Goal: Task Accomplishment & Management: Use online tool/utility

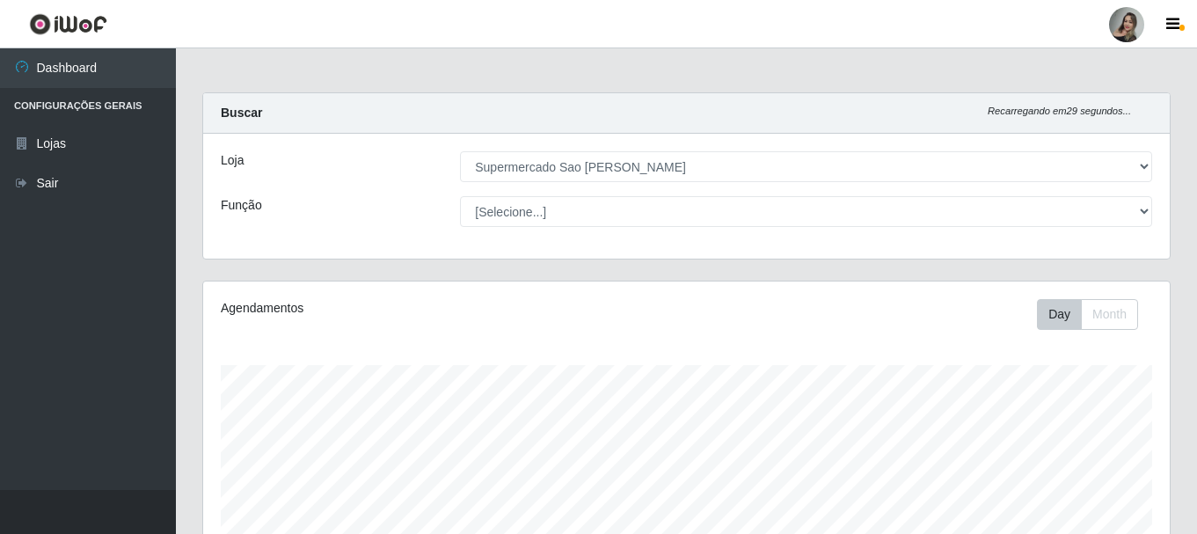
select select "383"
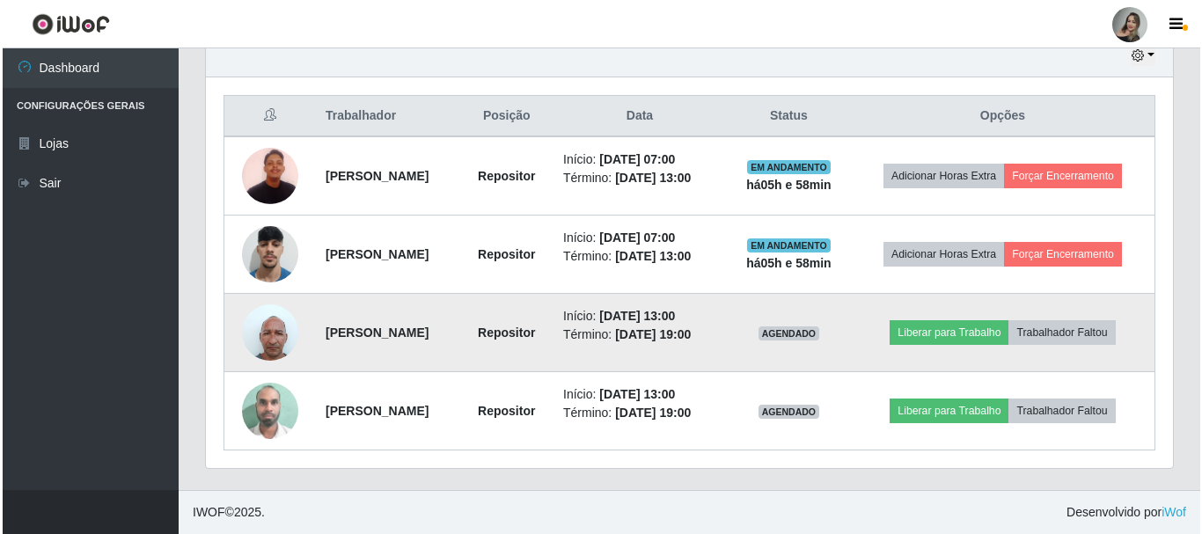
scroll to position [365, 967]
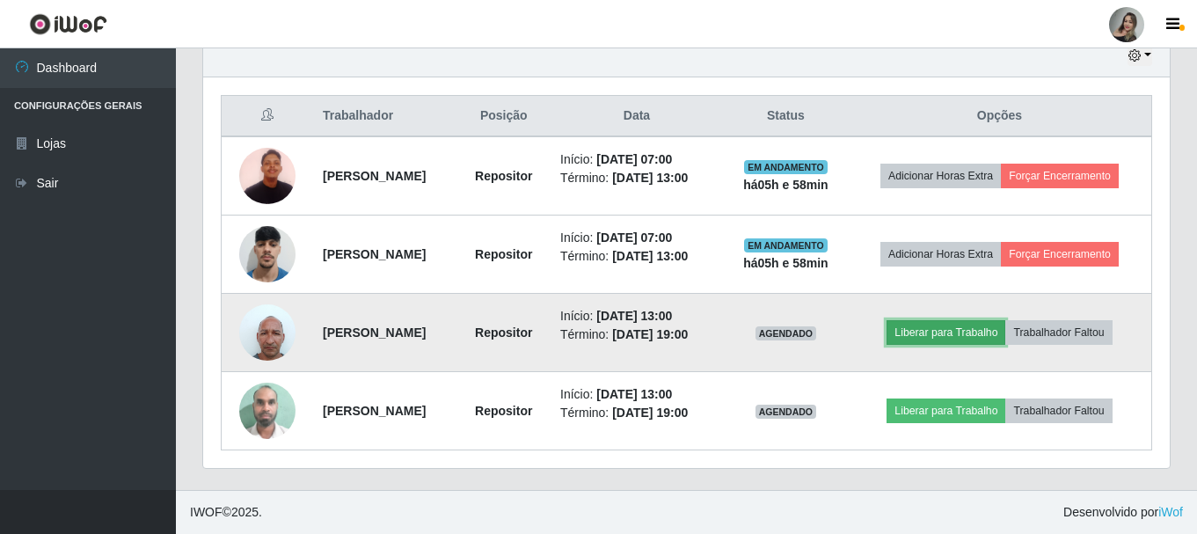
click at [922, 332] on button "Liberar para Trabalho" at bounding box center [946, 332] width 119 height 25
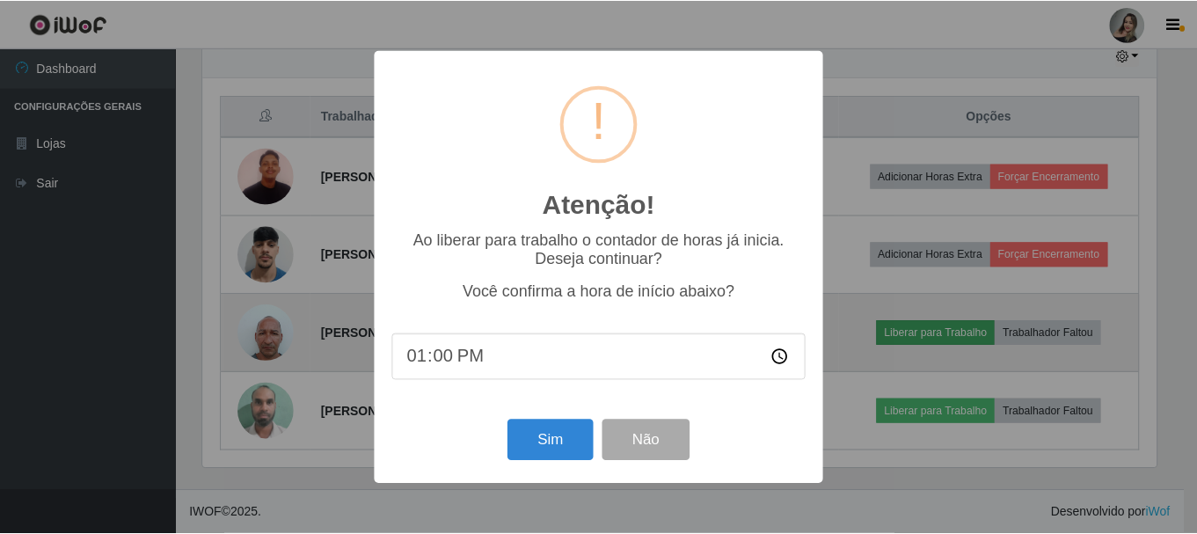
scroll to position [365, 958]
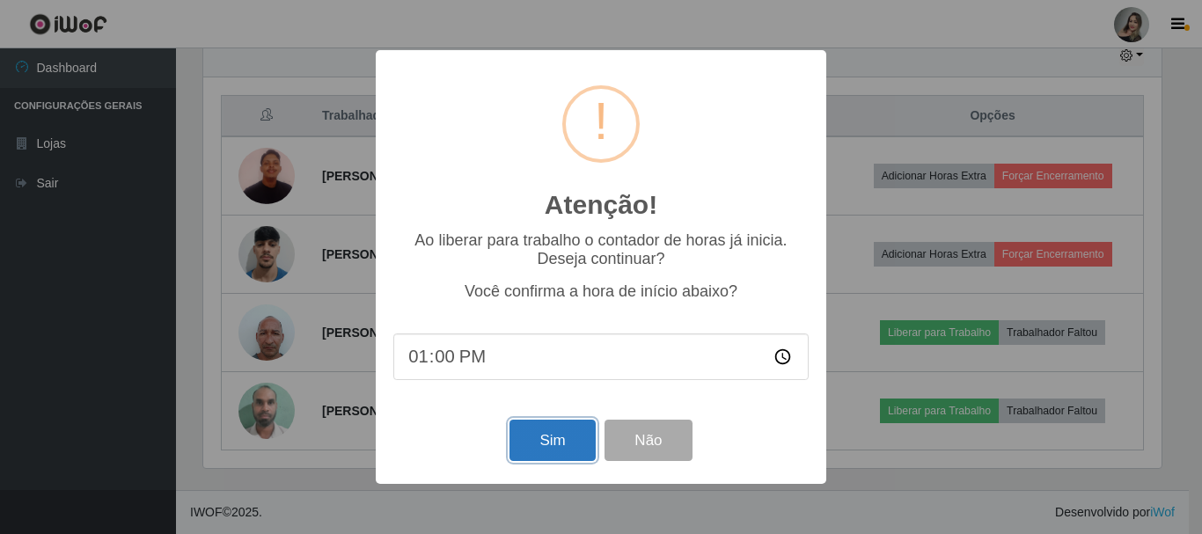
click at [562, 454] on button "Sim" at bounding box center [551, 440] width 85 height 41
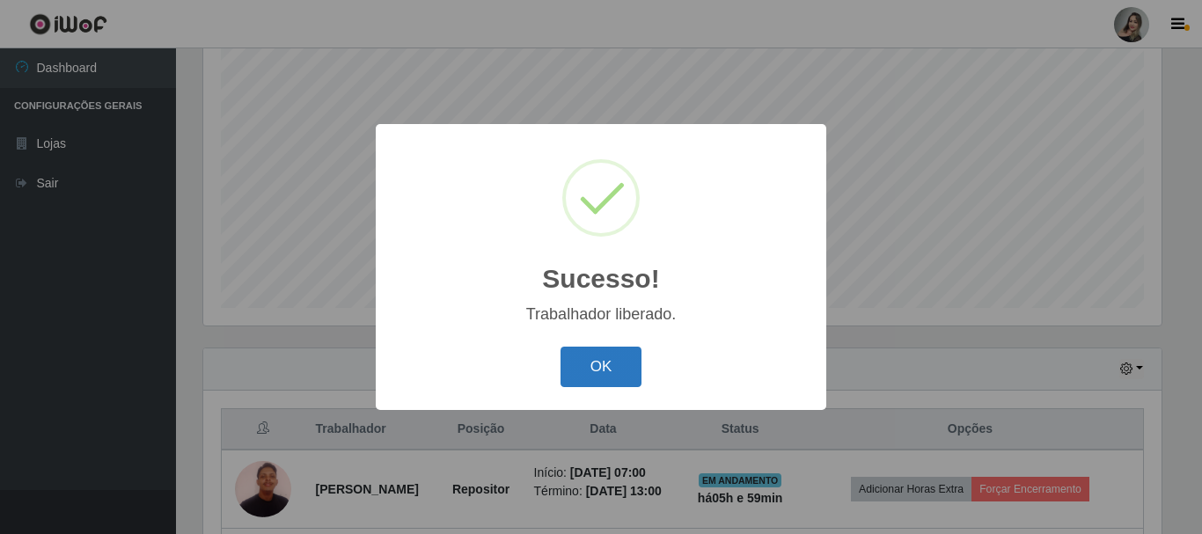
click at [571, 371] on button "OK" at bounding box center [601, 367] width 82 height 41
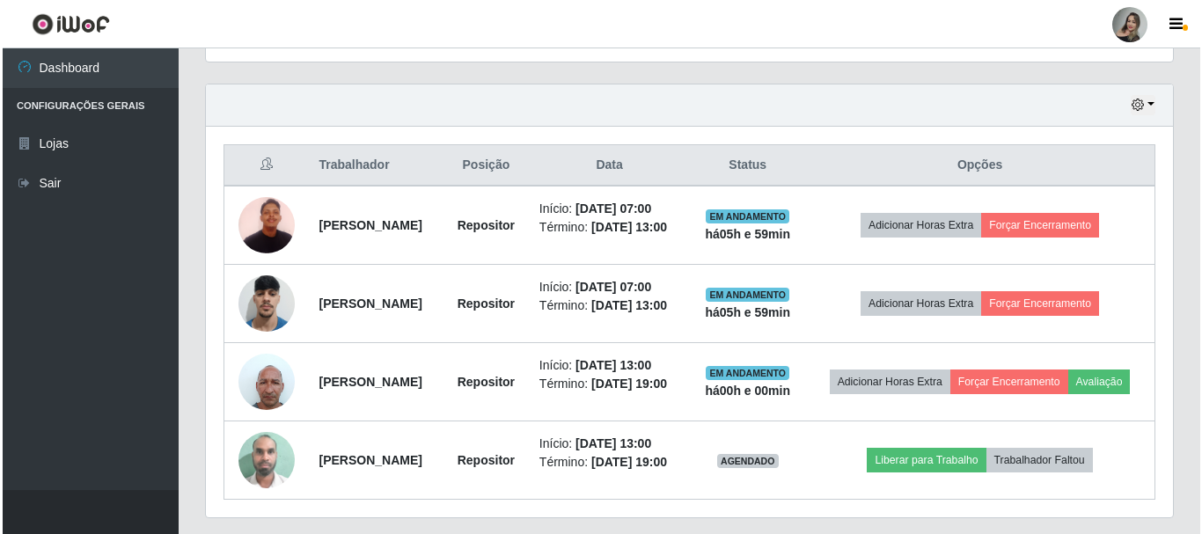
scroll to position [673, 0]
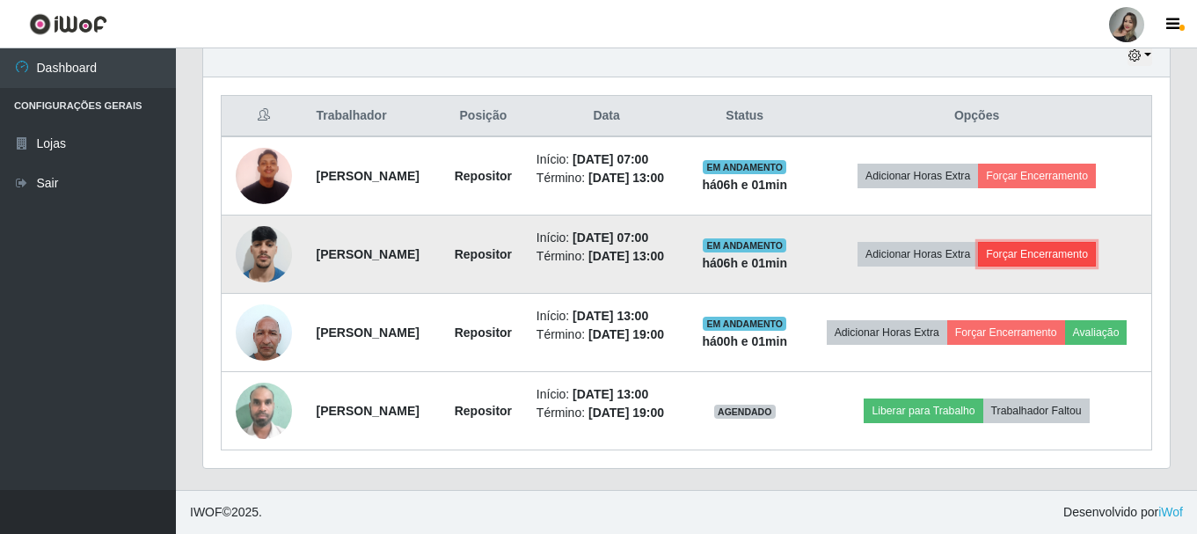
click at [1045, 242] on button "Forçar Encerramento" at bounding box center [1037, 254] width 118 height 25
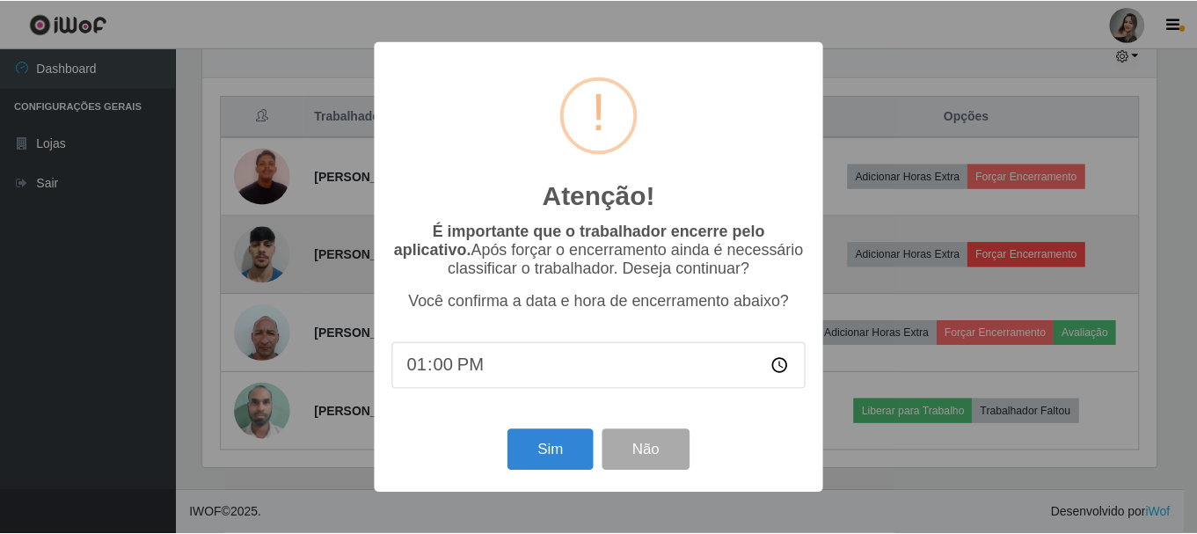
scroll to position [365, 958]
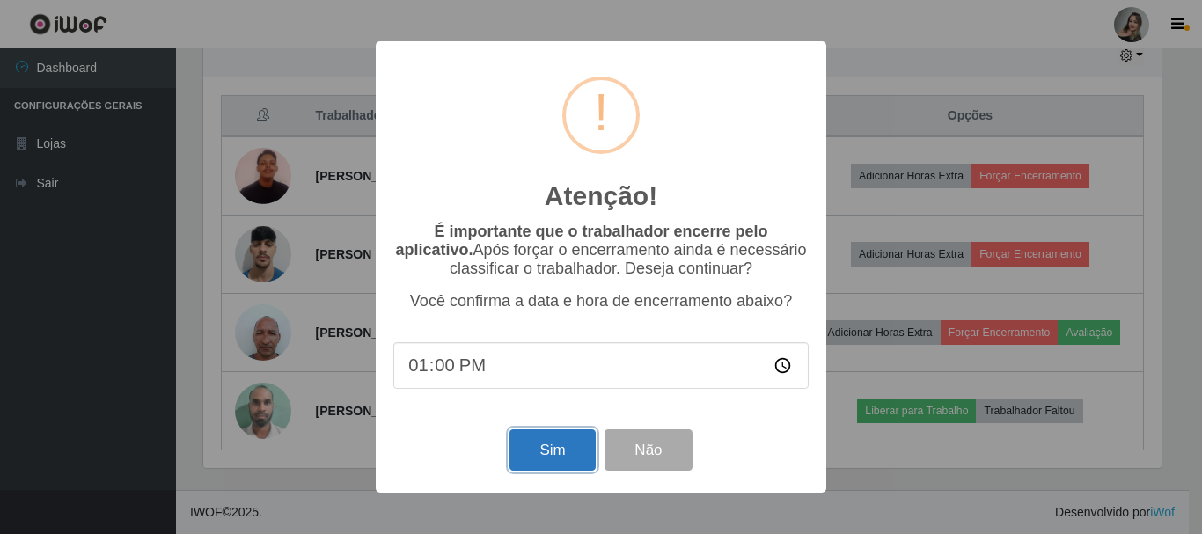
click at [524, 450] on button "Sim" at bounding box center [551, 449] width 85 height 41
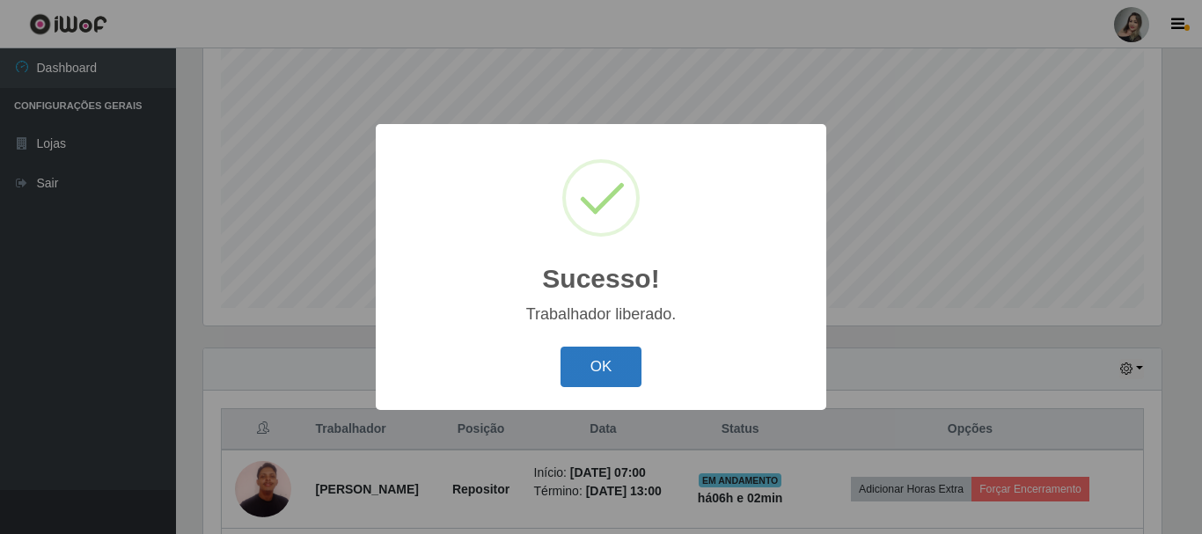
click at [598, 362] on button "OK" at bounding box center [601, 367] width 82 height 41
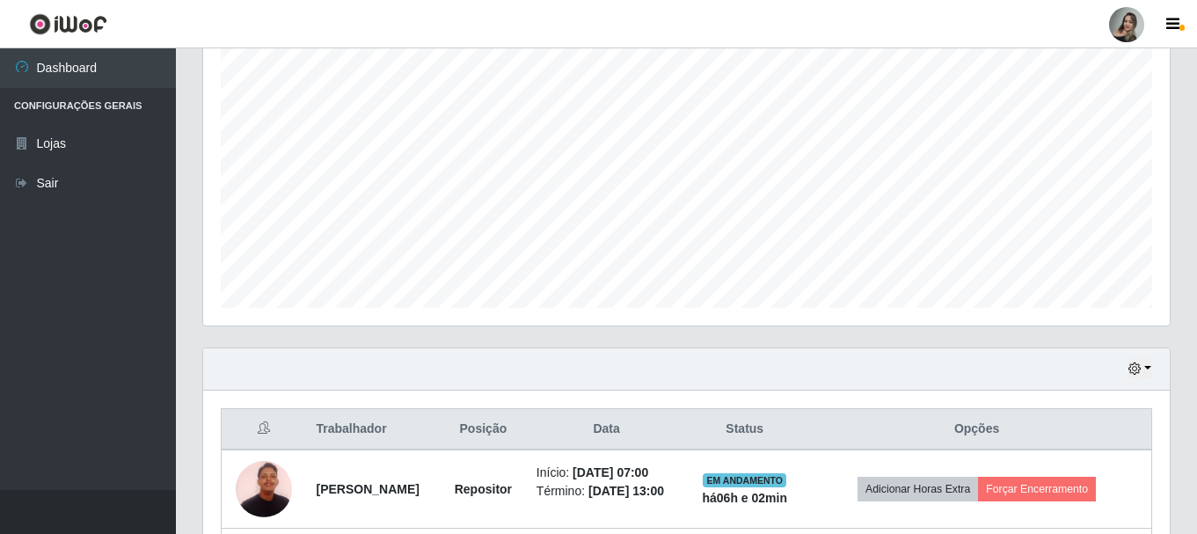
scroll to position [497, 0]
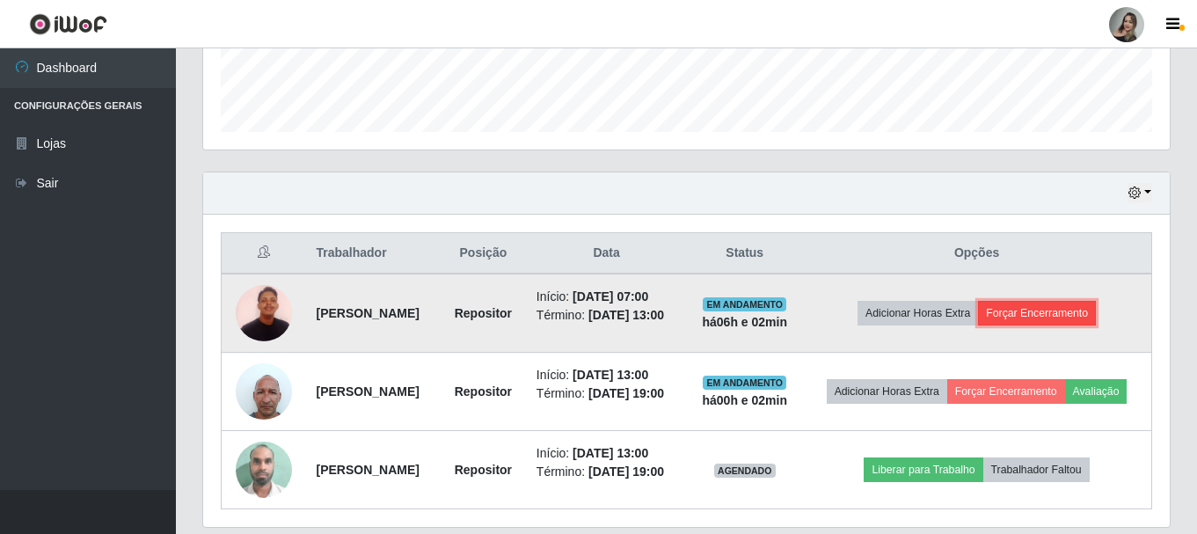
click at [1027, 326] on button "Forçar Encerramento" at bounding box center [1037, 313] width 118 height 25
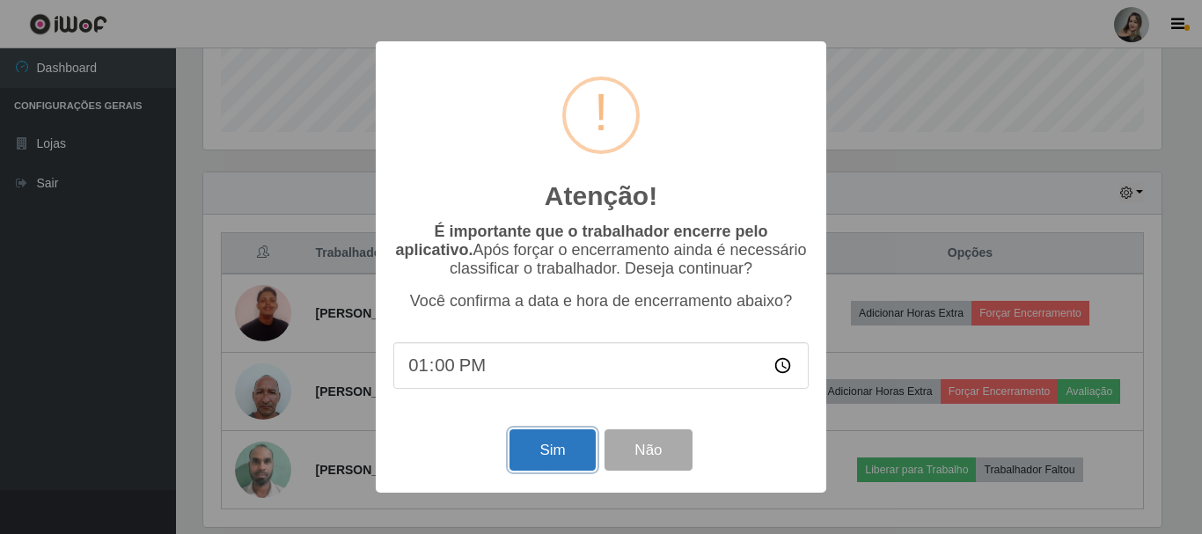
click at [540, 454] on button "Sim" at bounding box center [551, 449] width 85 height 41
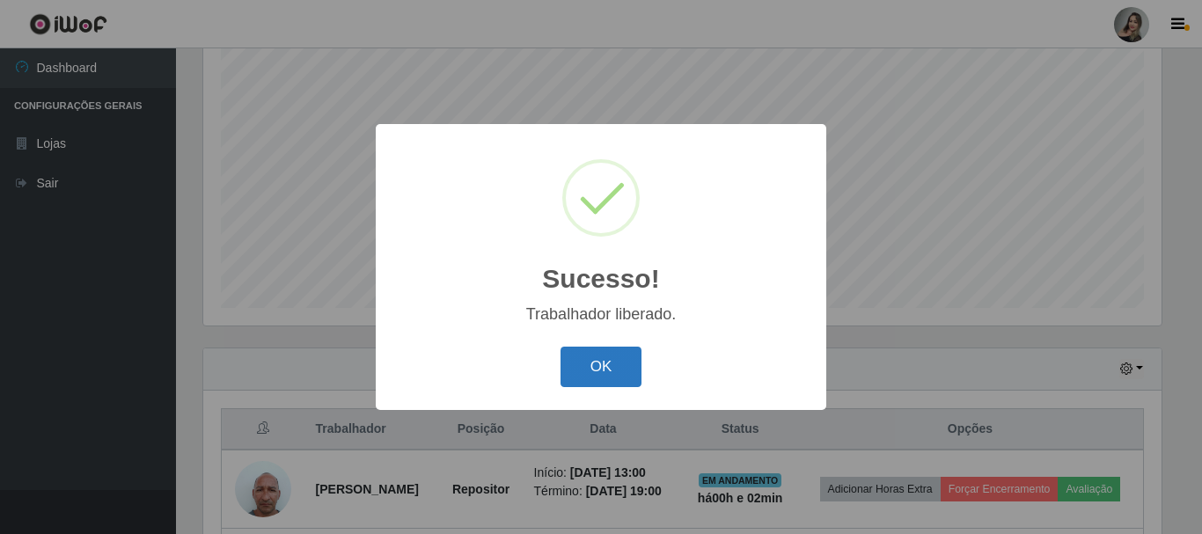
click at [610, 368] on button "OK" at bounding box center [601, 367] width 82 height 41
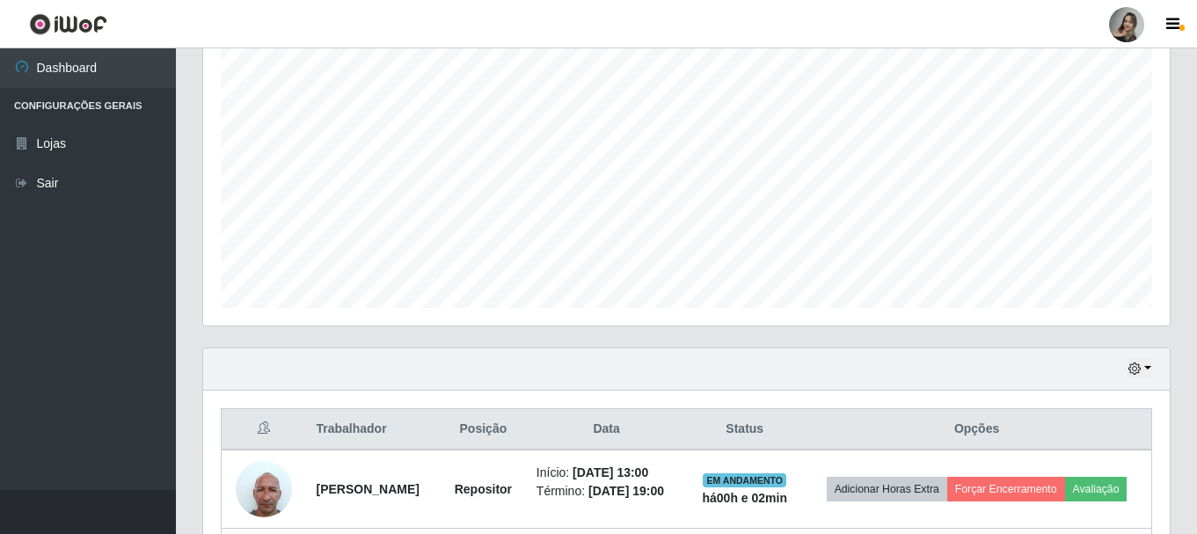
scroll to position [504, 0]
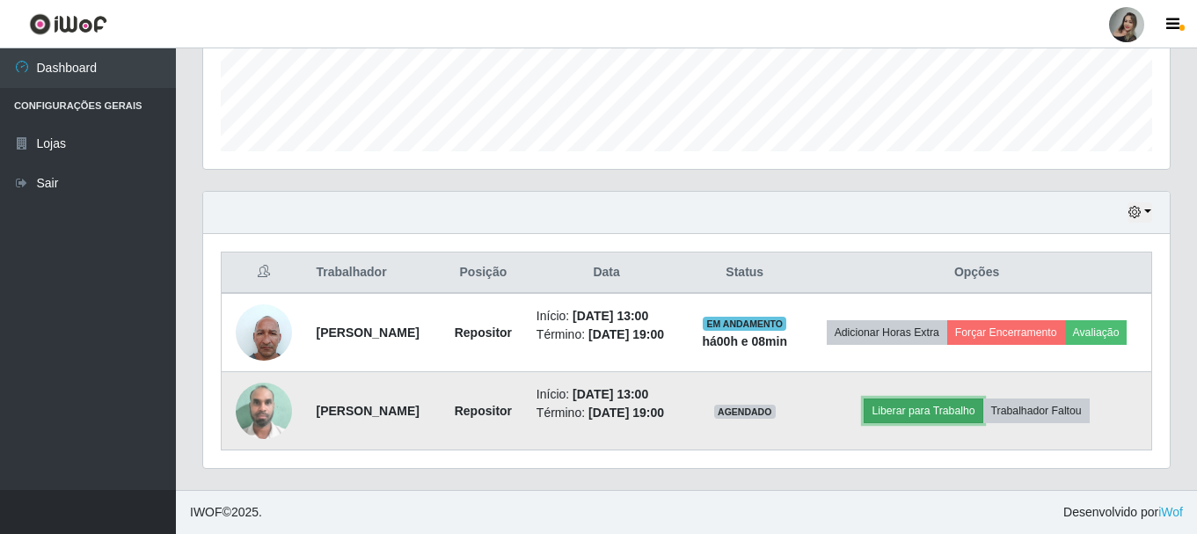
click at [938, 399] on button "Liberar para Trabalho" at bounding box center [923, 411] width 119 height 25
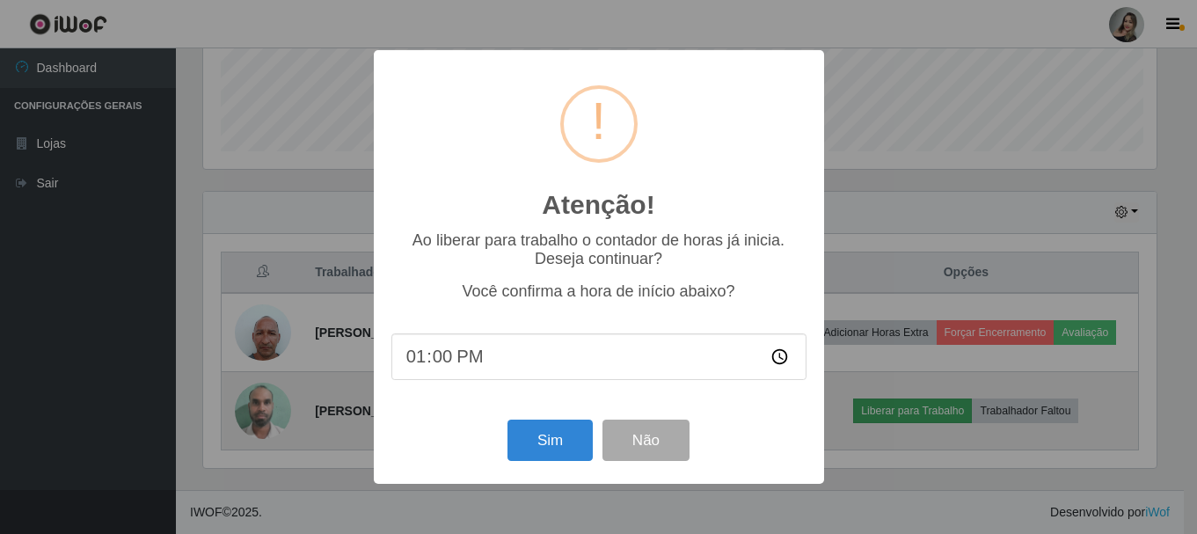
scroll to position [365, 958]
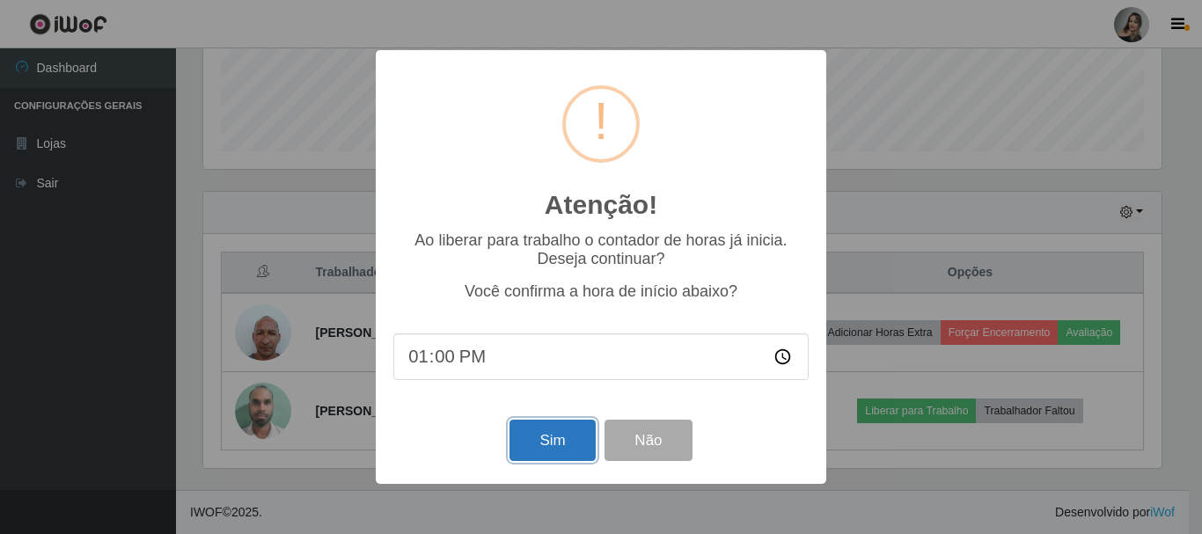
click at [553, 452] on button "Sim" at bounding box center [551, 440] width 85 height 41
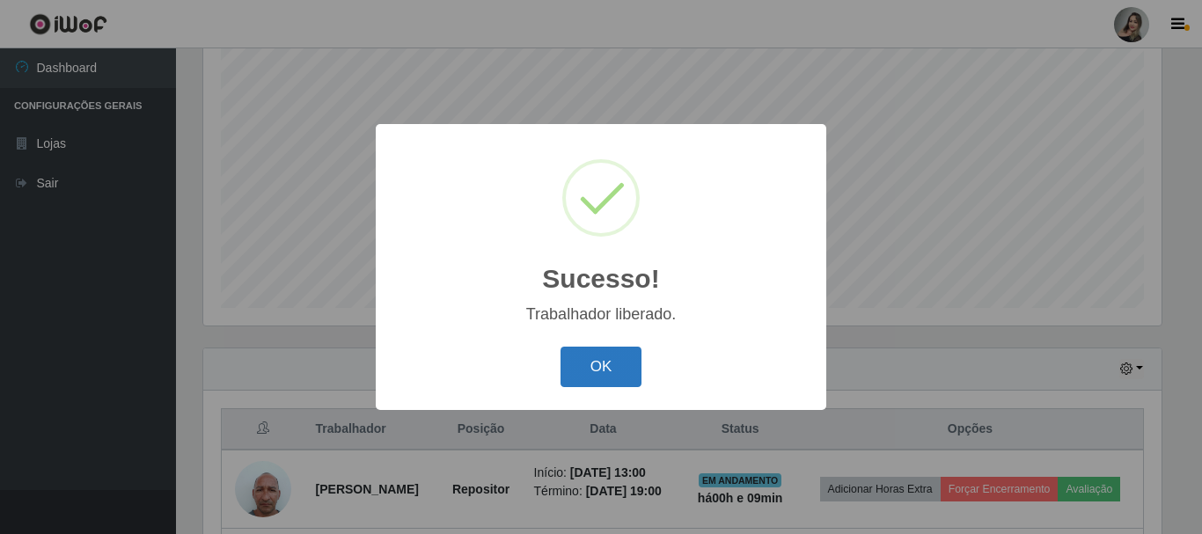
click at [615, 375] on button "OK" at bounding box center [601, 367] width 82 height 41
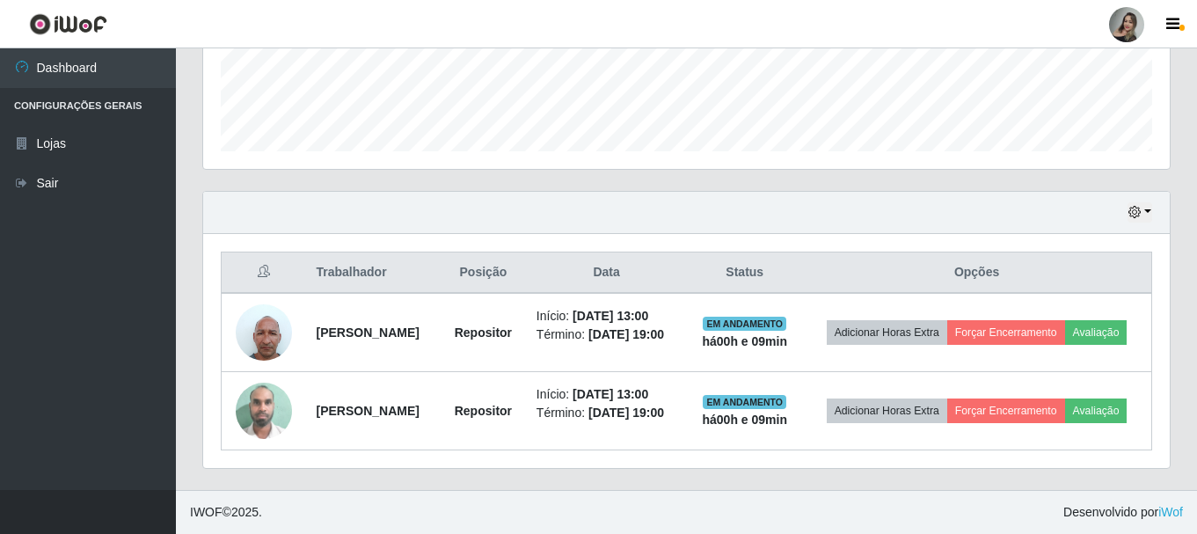
scroll to position [504, 0]
